Goal: Task Accomplishment & Management: Manage account settings

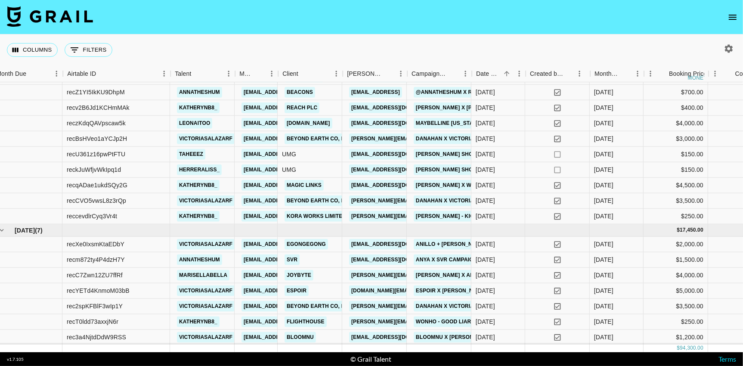
scroll to position [437, 8]
click at [729, 14] on icon "open drawer" at bounding box center [733, 17] width 10 height 10
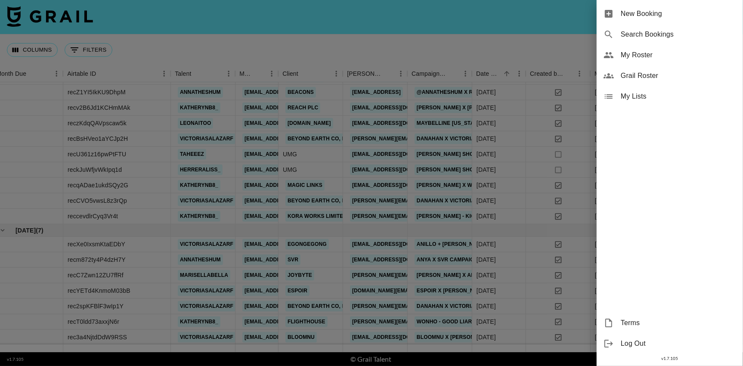
click at [650, 53] on span "My Roster" at bounding box center [678, 55] width 115 height 10
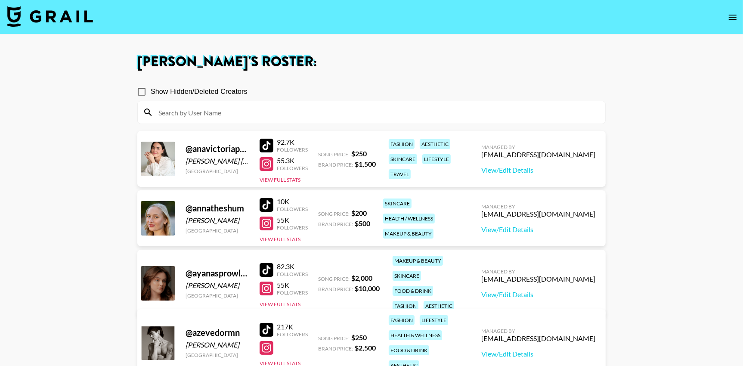
click at [406, 113] on input at bounding box center [376, 112] width 447 height 14
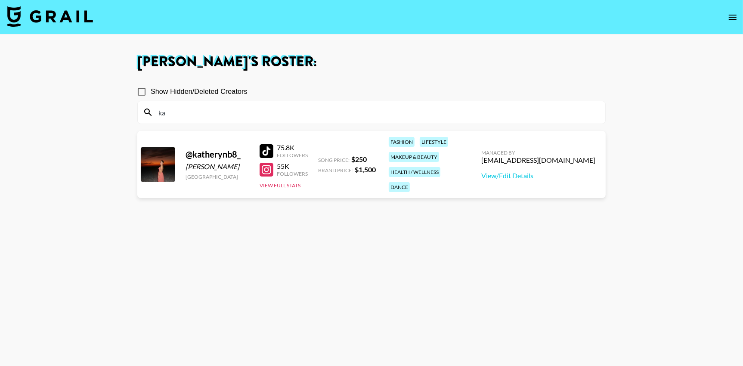
type input "ka"
click at [342, 175] on div "@ katherynb8_ Katheryn Balboa United States 75.8K Followers 55K Followers View …" at bounding box center [371, 164] width 468 height 67
click at [297, 182] on button "View Full Stats" at bounding box center [280, 185] width 41 height 6
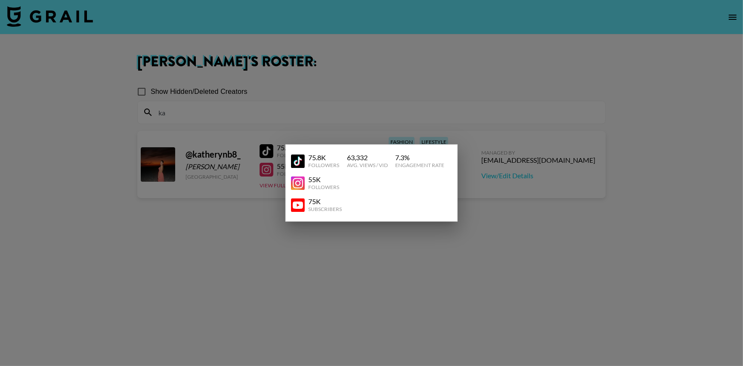
click at [541, 177] on div at bounding box center [371, 183] width 743 height 366
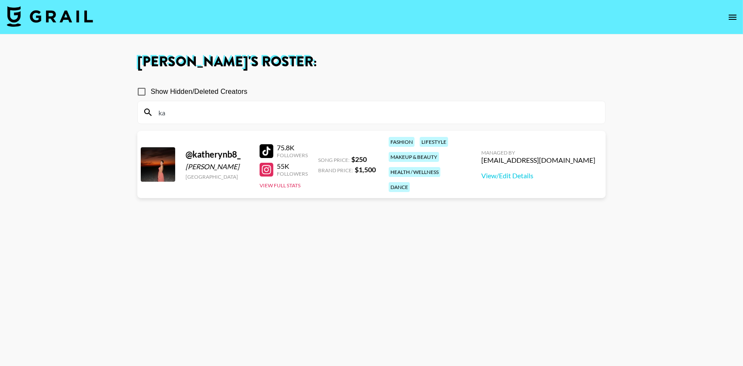
click at [546, 174] on div "Managed By thais@grail-talent.com View/Edit Details" at bounding box center [538, 165] width 128 height 44
click at [547, 172] on link "View/Edit Details" at bounding box center [538, 175] width 114 height 9
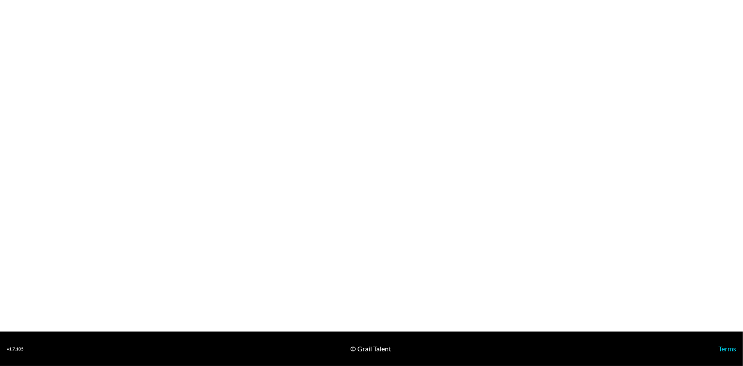
select select "USD"
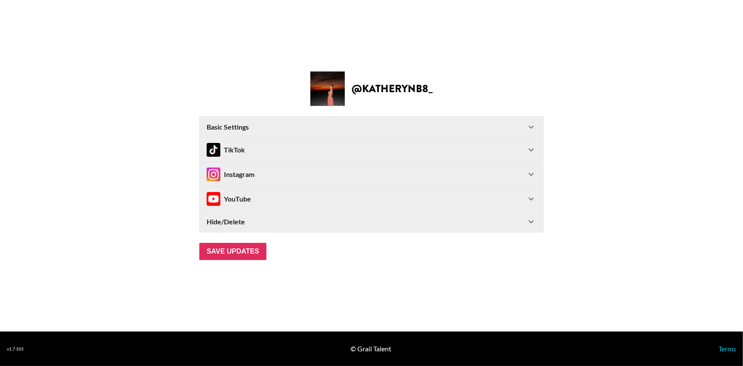
click at [488, 204] on div "YouTube" at bounding box center [366, 199] width 319 height 14
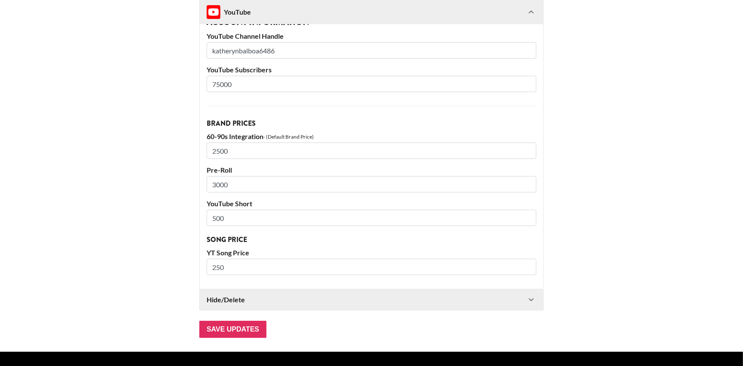
scroll to position [147, 0]
